Goal: Check status: Check status

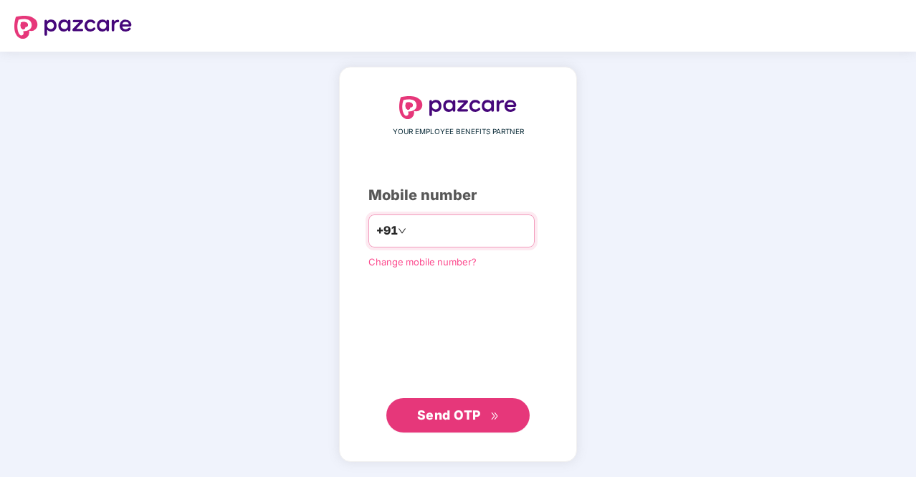
type input "**********"
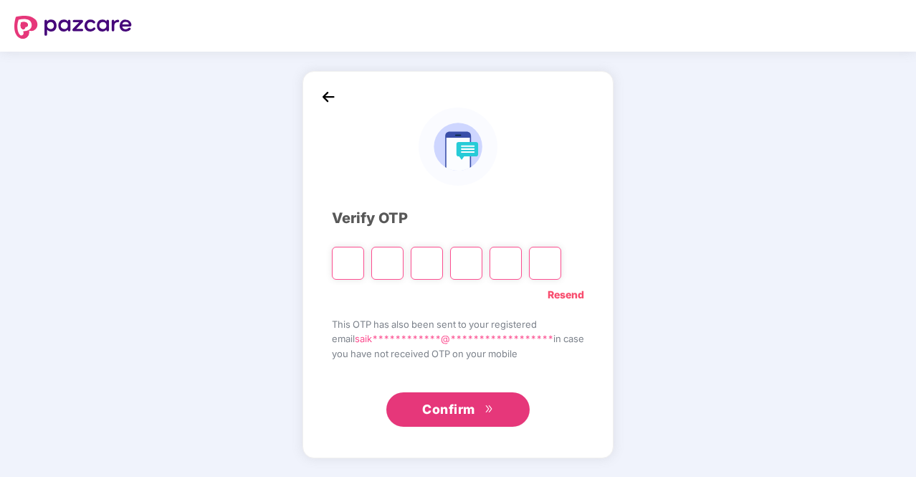
type input "*"
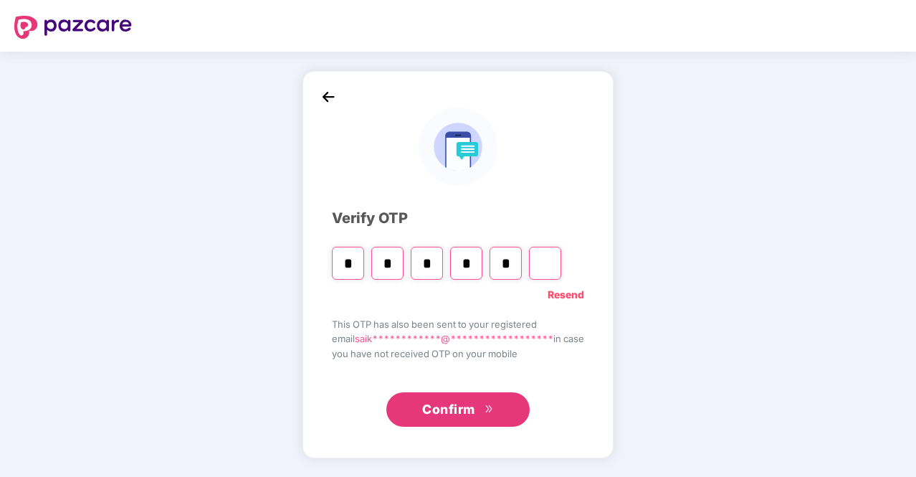
type input "*"
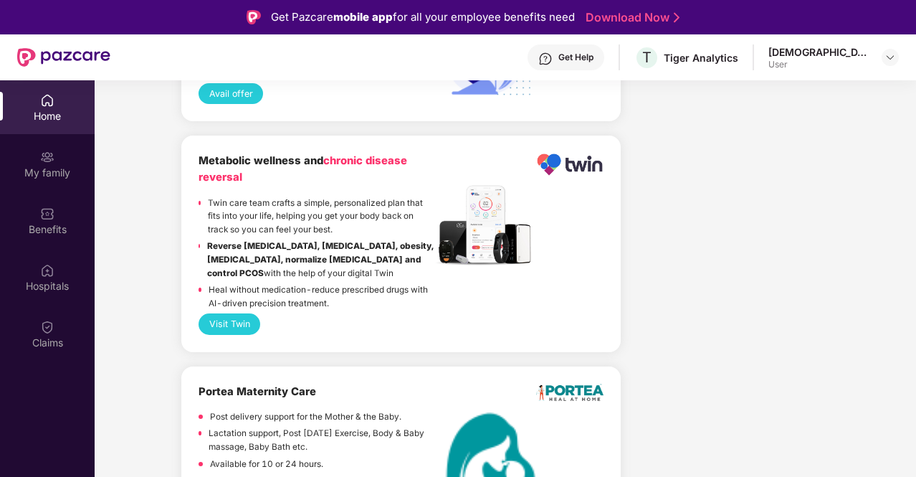
scroll to position [80, 0]
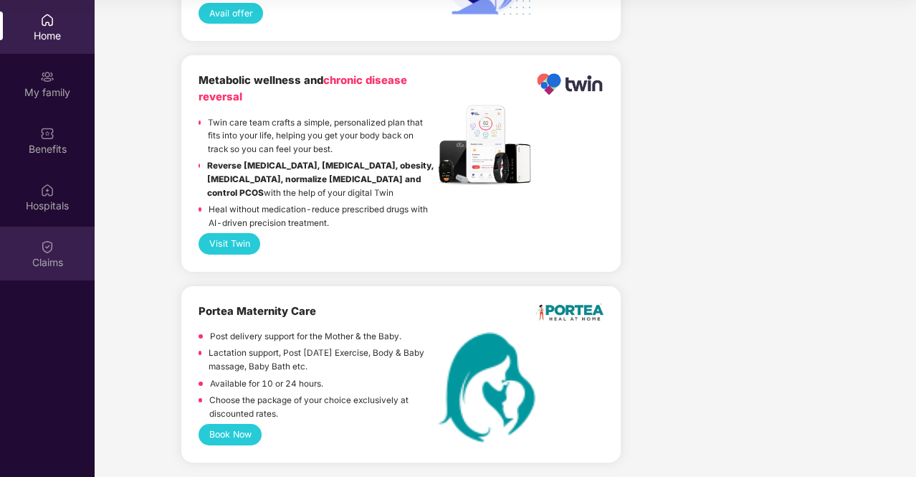
click at [44, 238] on div at bounding box center [47, 244] width 14 height 14
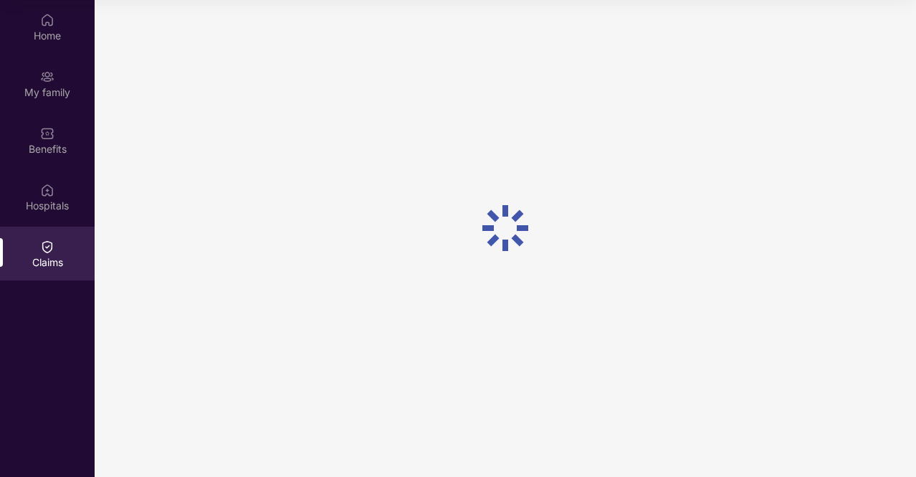
scroll to position [0, 0]
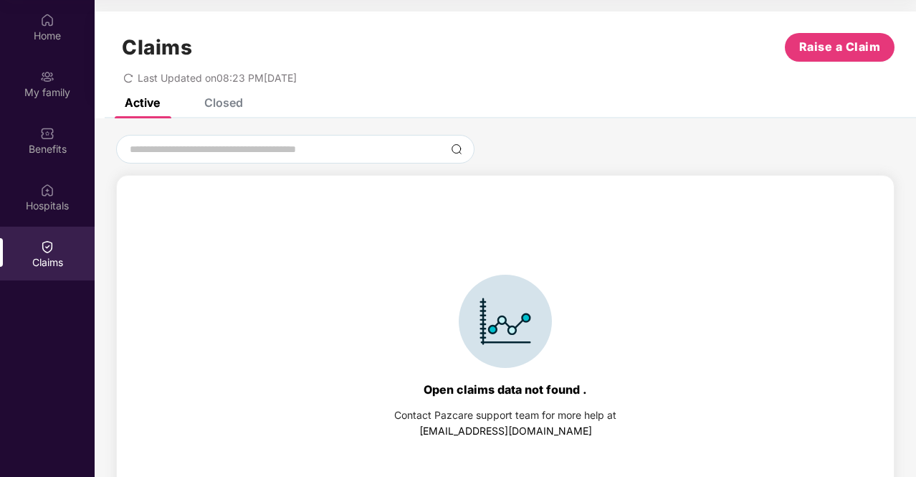
click at [209, 108] on div "Closed" at bounding box center [223, 102] width 39 height 14
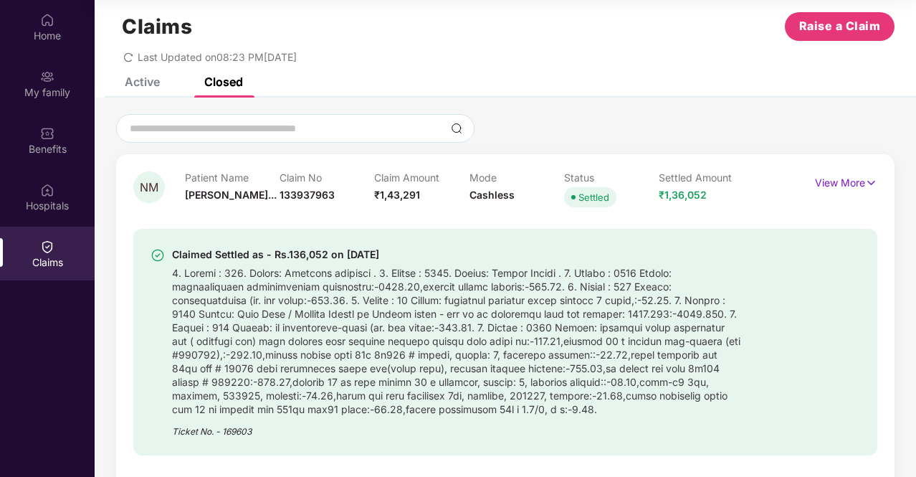
scroll to position [20, 0]
click at [853, 182] on p "View More" at bounding box center [846, 181] width 62 height 19
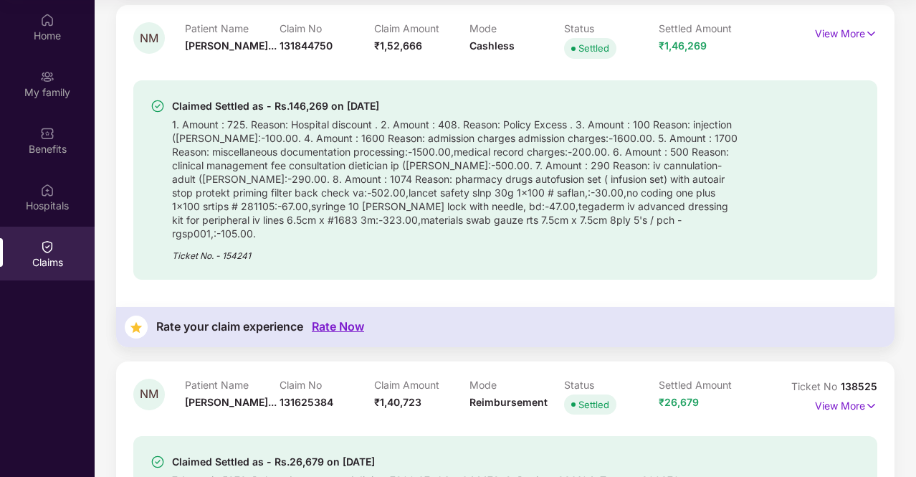
scroll to position [907, 0]
click at [828, 42] on p "View More" at bounding box center [846, 32] width 62 height 19
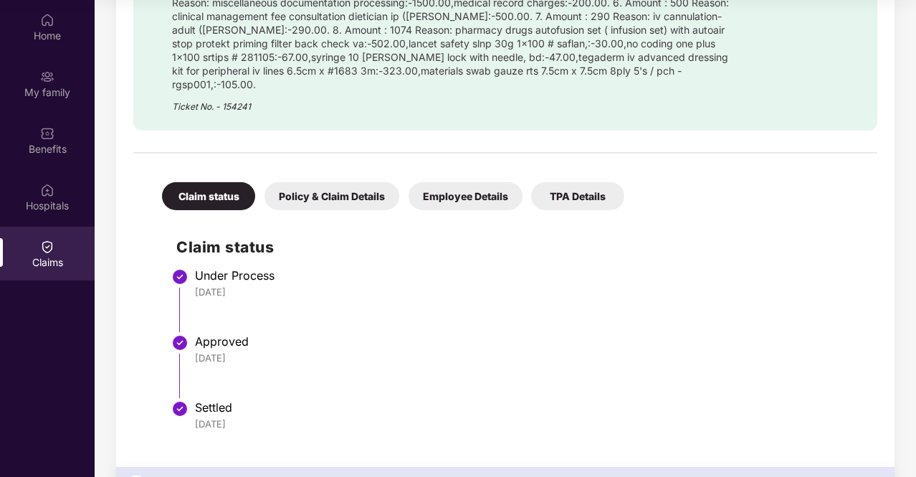
scroll to position [1142, 0]
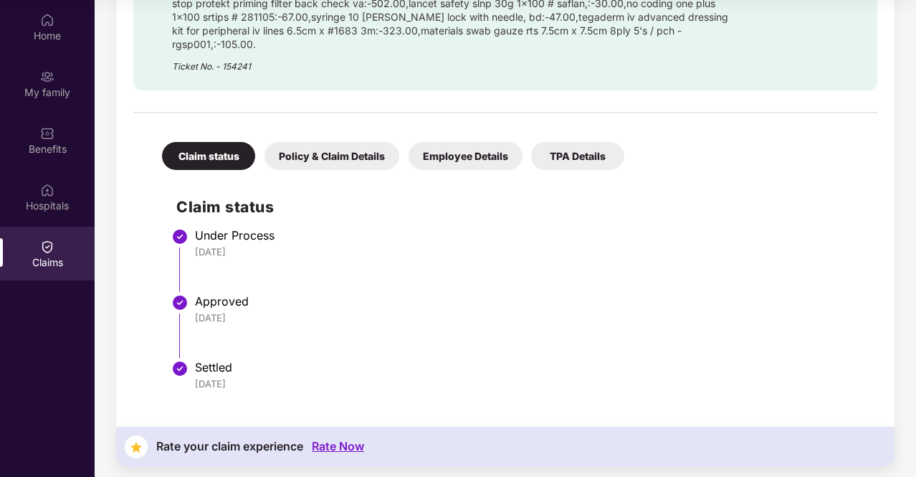
click at [348, 153] on div "Policy & Claim Details" at bounding box center [331, 156] width 135 height 28
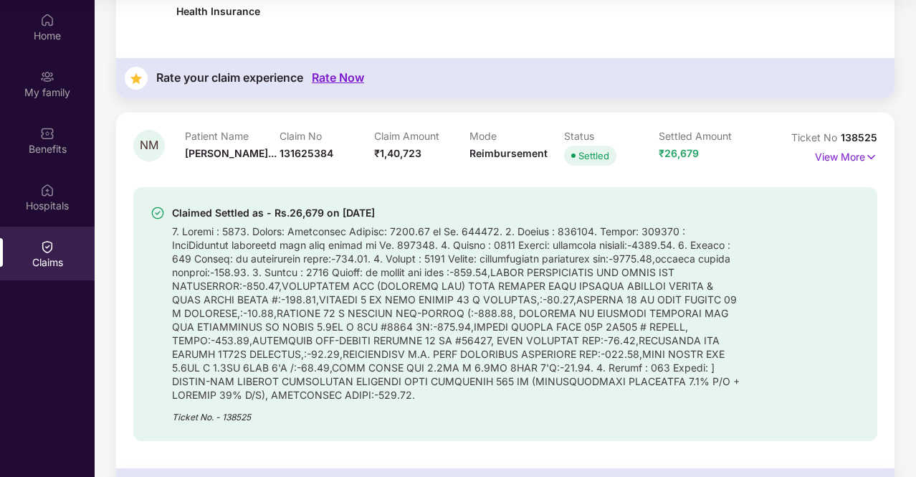
scroll to position [1703, 0]
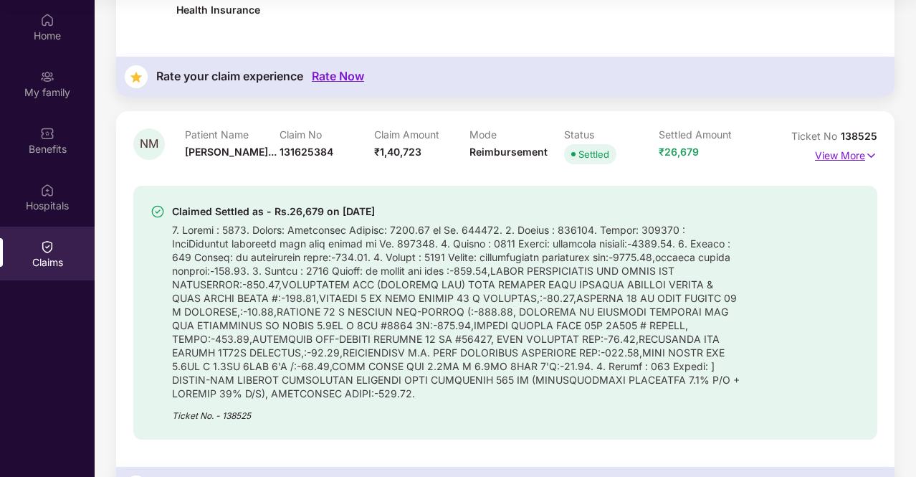
click at [848, 150] on p "View More" at bounding box center [846, 153] width 62 height 19
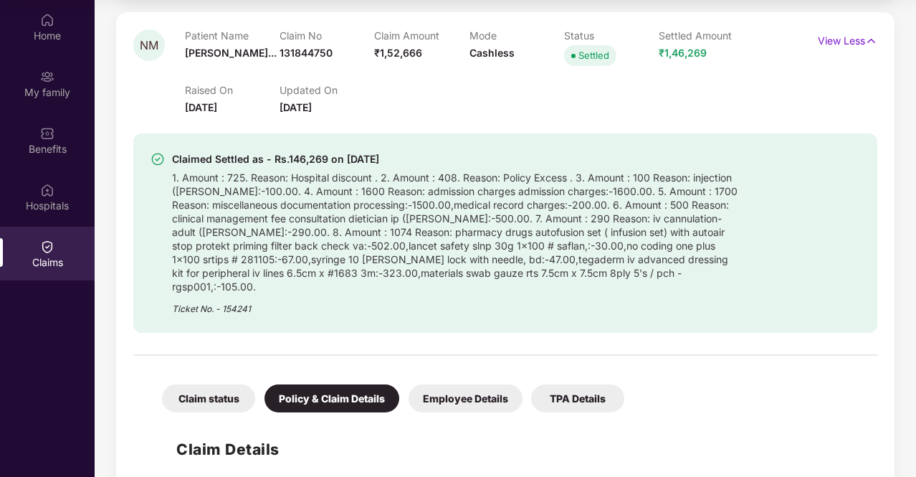
scroll to position [899, 0]
